Goal: Obtain resource: Obtain resource

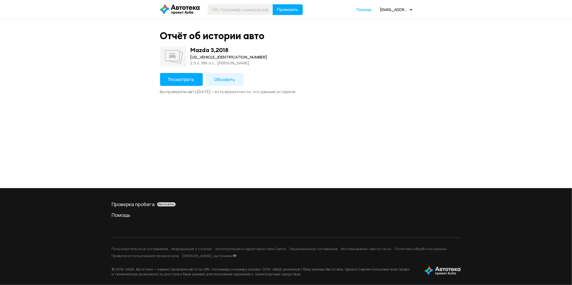
click at [183, 71] on div "Отчёт об истории авто Mazda 3 , 2018 [US_VEHICLE_IDENTIFICATION_NUMBER] 2.5 л, …" at bounding box center [285, 62] width 257 height 64
click at [190, 77] on span "Посмотреть" at bounding box center [181, 79] width 26 height 6
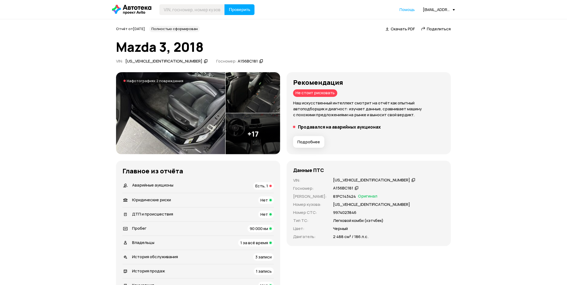
click at [167, 106] on img at bounding box center [170, 113] width 109 height 82
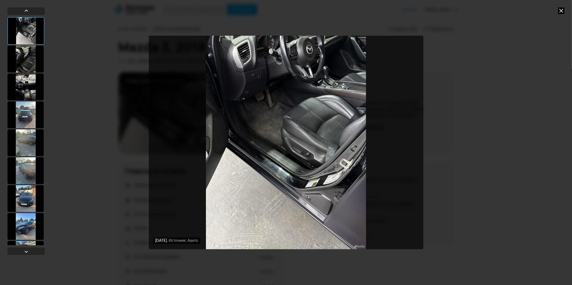
click at [36, 57] on div at bounding box center [26, 59] width 36 height 27
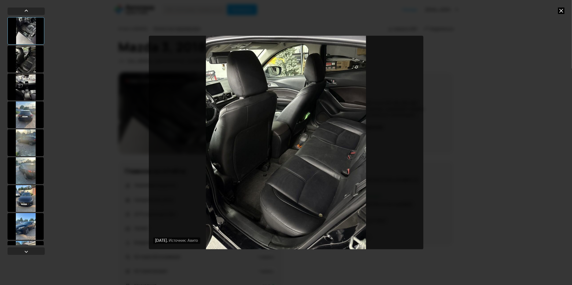
click at [38, 83] on div at bounding box center [26, 86] width 36 height 27
click at [32, 106] on div at bounding box center [26, 114] width 36 height 27
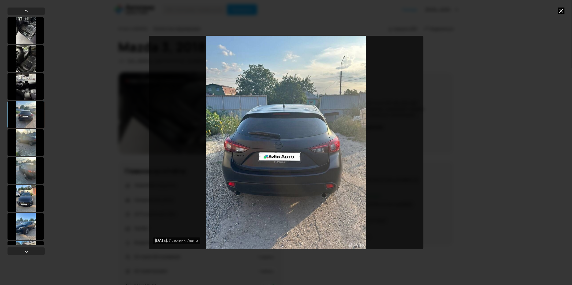
click at [27, 142] on div at bounding box center [26, 142] width 36 height 27
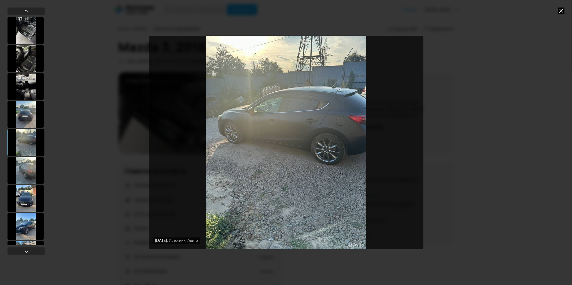
click at [24, 172] on div at bounding box center [26, 170] width 36 height 27
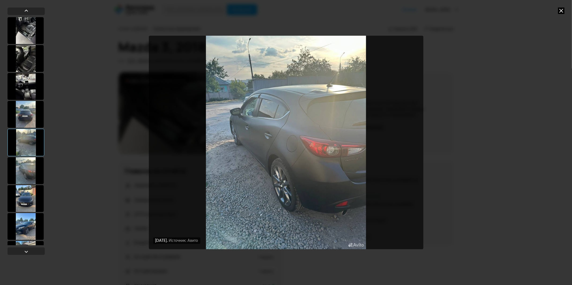
click at [26, 194] on div at bounding box center [26, 198] width 36 height 27
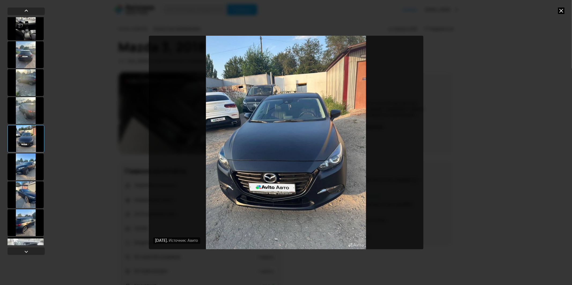
click at [30, 194] on div at bounding box center [26, 194] width 36 height 27
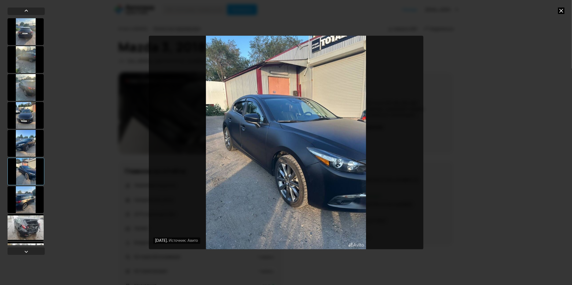
scroll to position [179, 0]
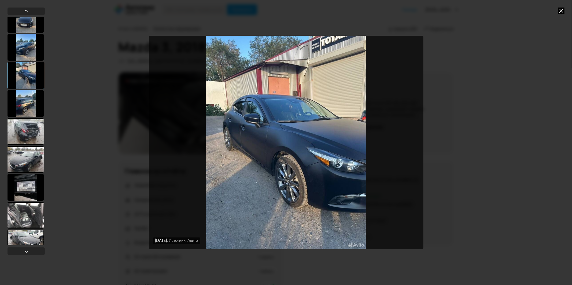
click at [32, 166] on div at bounding box center [26, 159] width 36 height 27
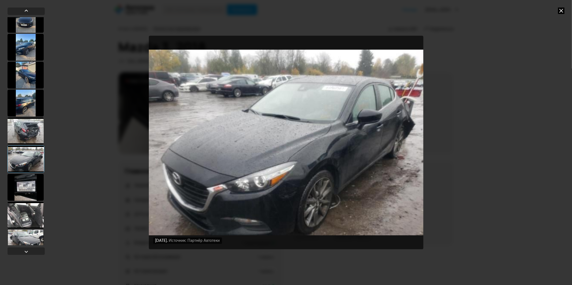
click at [20, 221] on div at bounding box center [26, 215] width 36 height 27
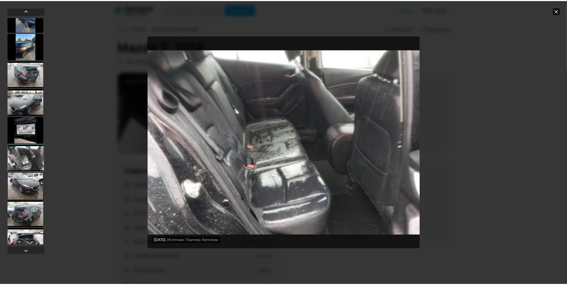
scroll to position [238, 0]
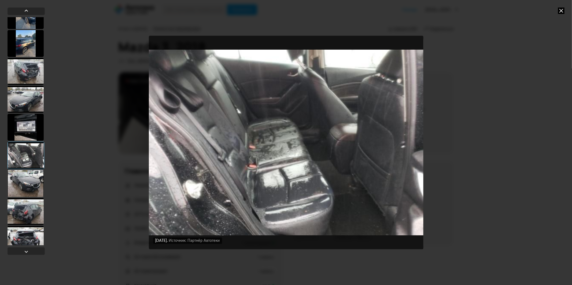
click at [561, 9] on icon at bounding box center [561, 11] width 6 height 6
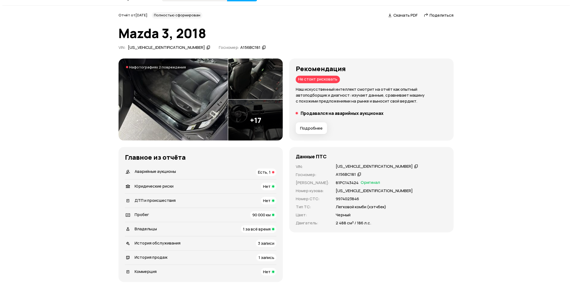
scroll to position [0, 0]
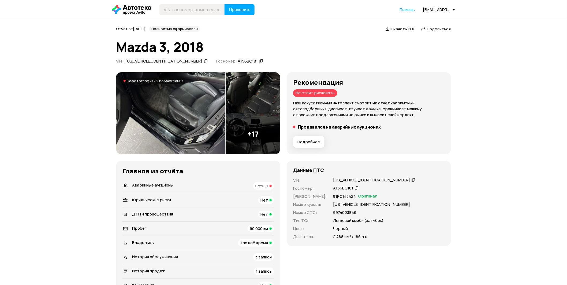
click at [204, 130] on img at bounding box center [170, 113] width 109 height 82
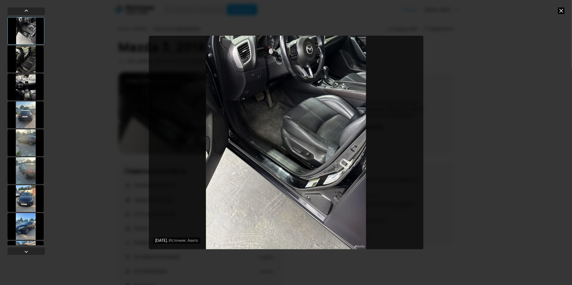
click at [18, 83] on div at bounding box center [26, 86] width 36 height 27
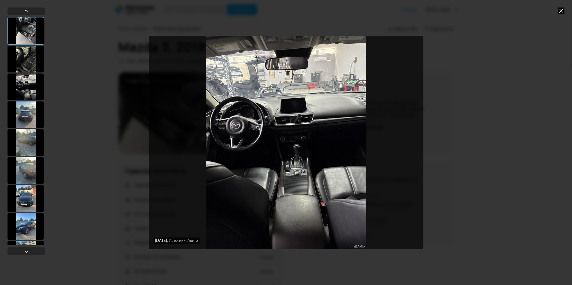
click at [29, 107] on div at bounding box center [26, 114] width 36 height 27
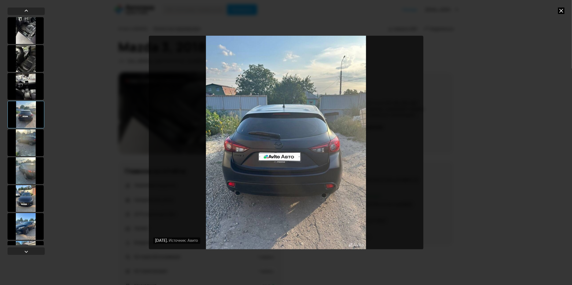
click at [36, 137] on div at bounding box center [26, 142] width 36 height 27
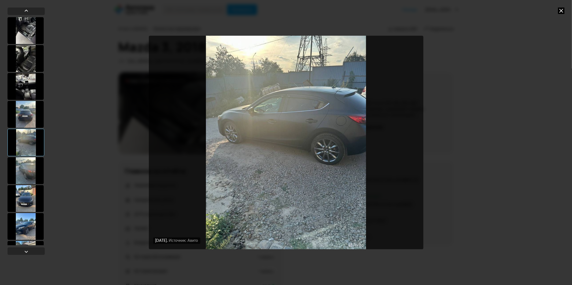
click at [30, 160] on div at bounding box center [26, 170] width 36 height 27
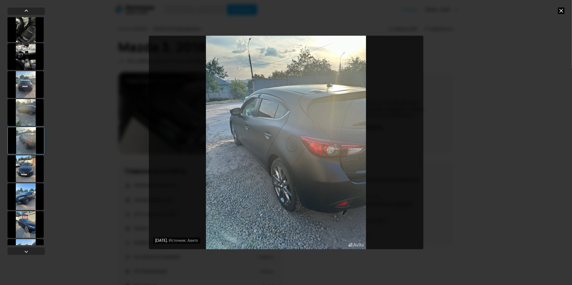
click at [32, 164] on div at bounding box center [26, 168] width 36 height 27
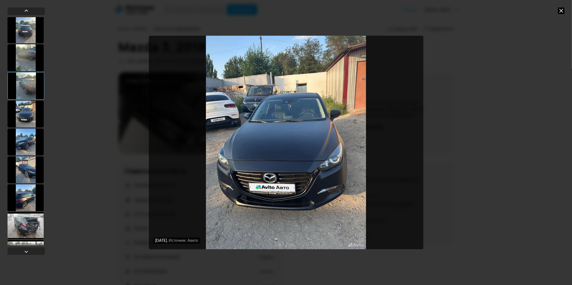
scroll to position [89, 0]
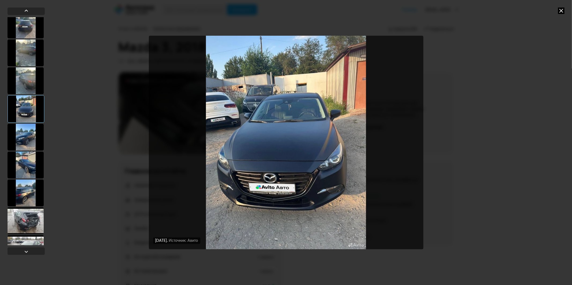
click at [32, 165] on div at bounding box center [26, 164] width 36 height 27
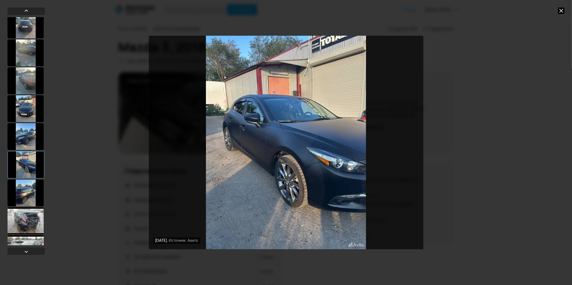
click at [28, 198] on div at bounding box center [26, 192] width 36 height 27
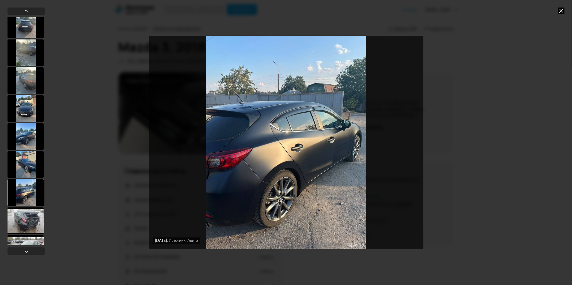
click at [33, 216] on div at bounding box center [26, 220] width 36 height 27
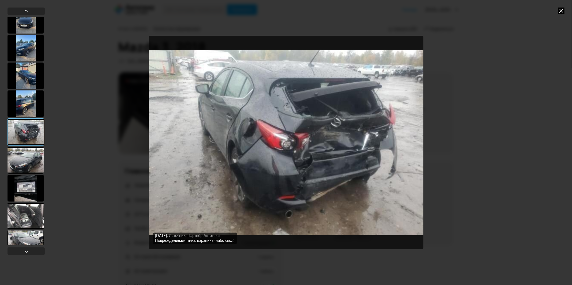
scroll to position [179, 0]
click at [24, 197] on div at bounding box center [26, 187] width 36 height 27
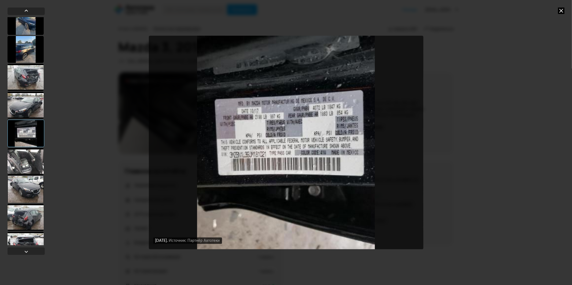
scroll to position [238, 0]
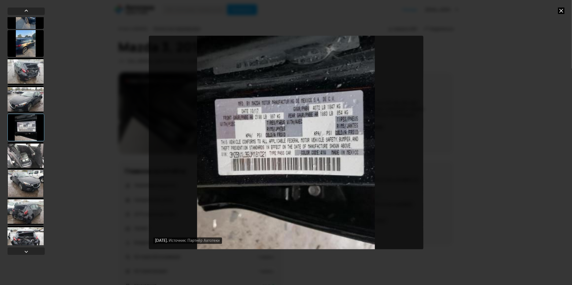
click at [22, 208] on div at bounding box center [26, 211] width 36 height 27
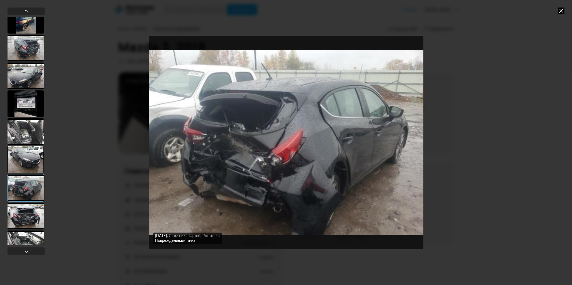
scroll to position [298, 0]
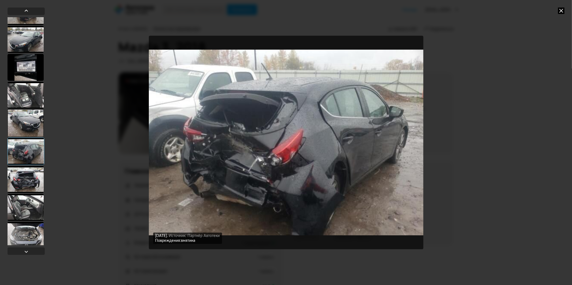
click at [27, 226] on div at bounding box center [26, 235] width 36 height 27
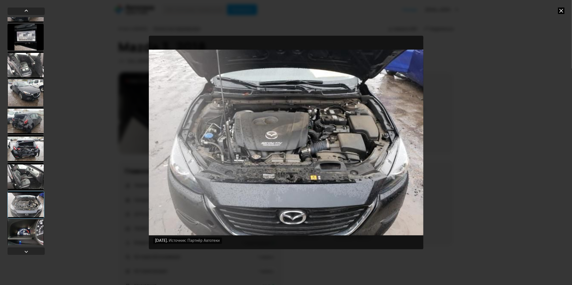
scroll to position [330, 0]
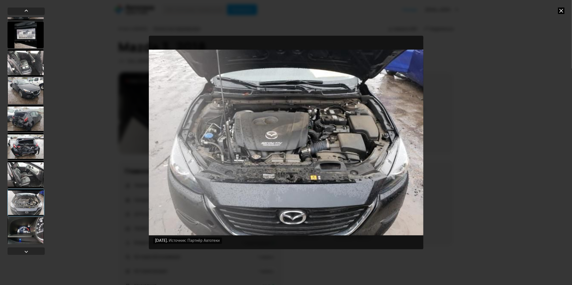
click at [25, 229] on div at bounding box center [26, 230] width 36 height 27
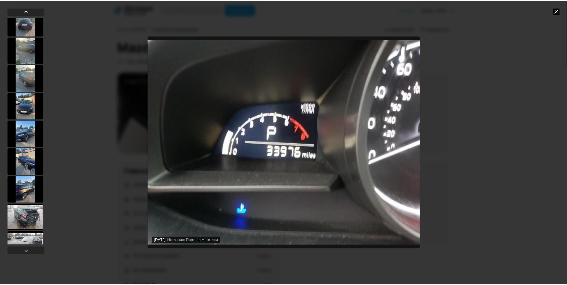
scroll to position [0, 0]
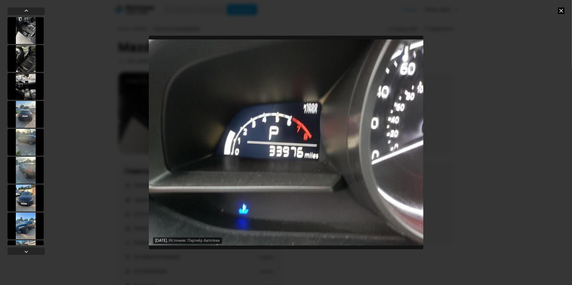
click at [559, 12] on icon at bounding box center [561, 11] width 6 height 6
